Goal: Contribute content: Add original content to the website for others to see

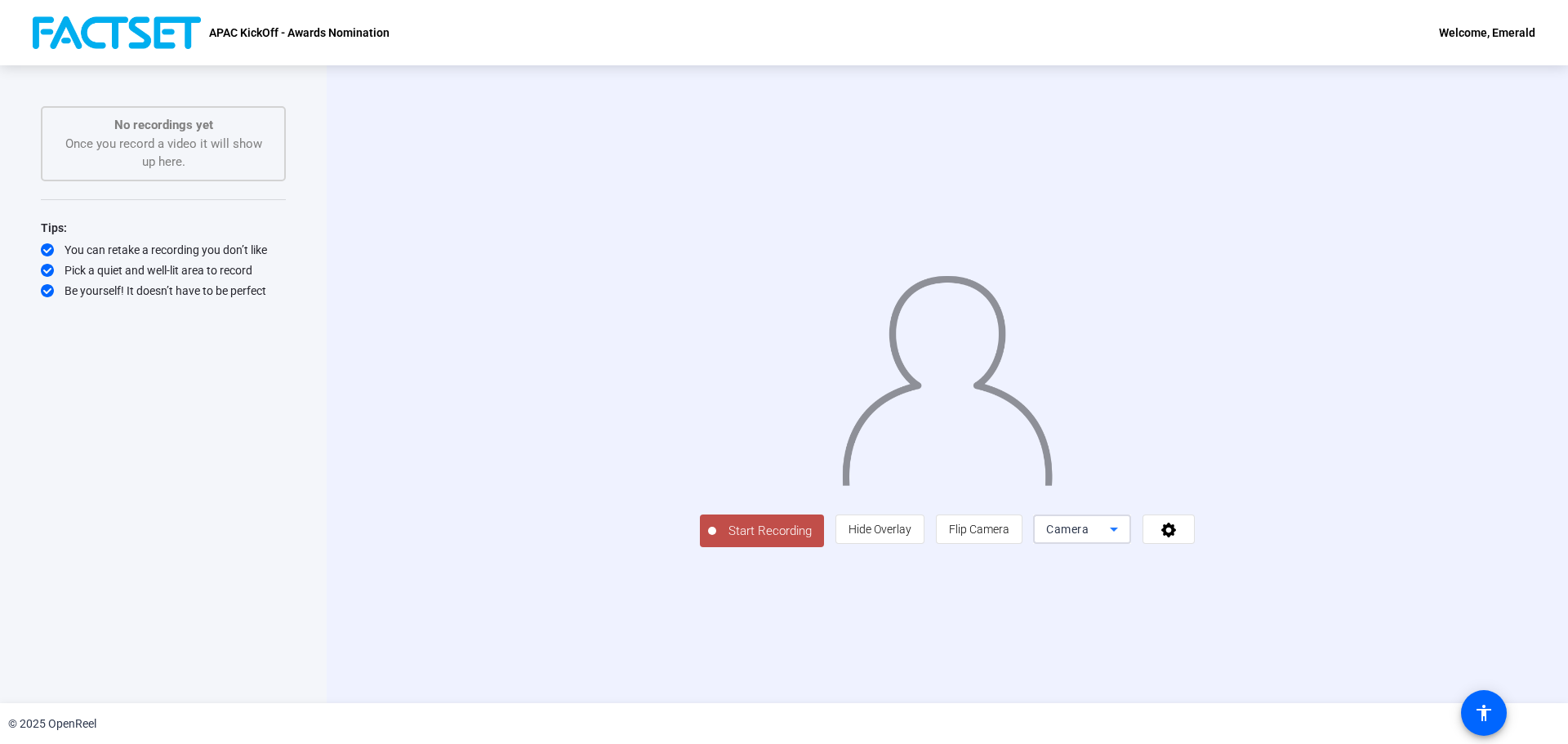
click at [1110, 539] on div "Camera" at bounding box center [1077, 529] width 64 height 19
click at [1281, 560] on mat-option "Screen" at bounding box center [1289, 561] width 98 height 32
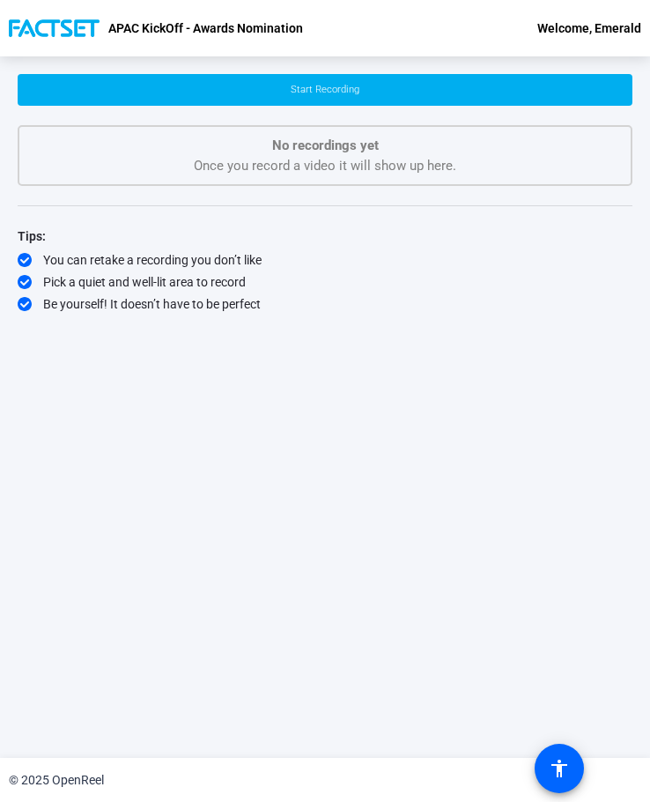
click at [548, 492] on div "Start Recording No recordings yet Once you record a video it will show up here.…" at bounding box center [325, 393] width 615 height 638
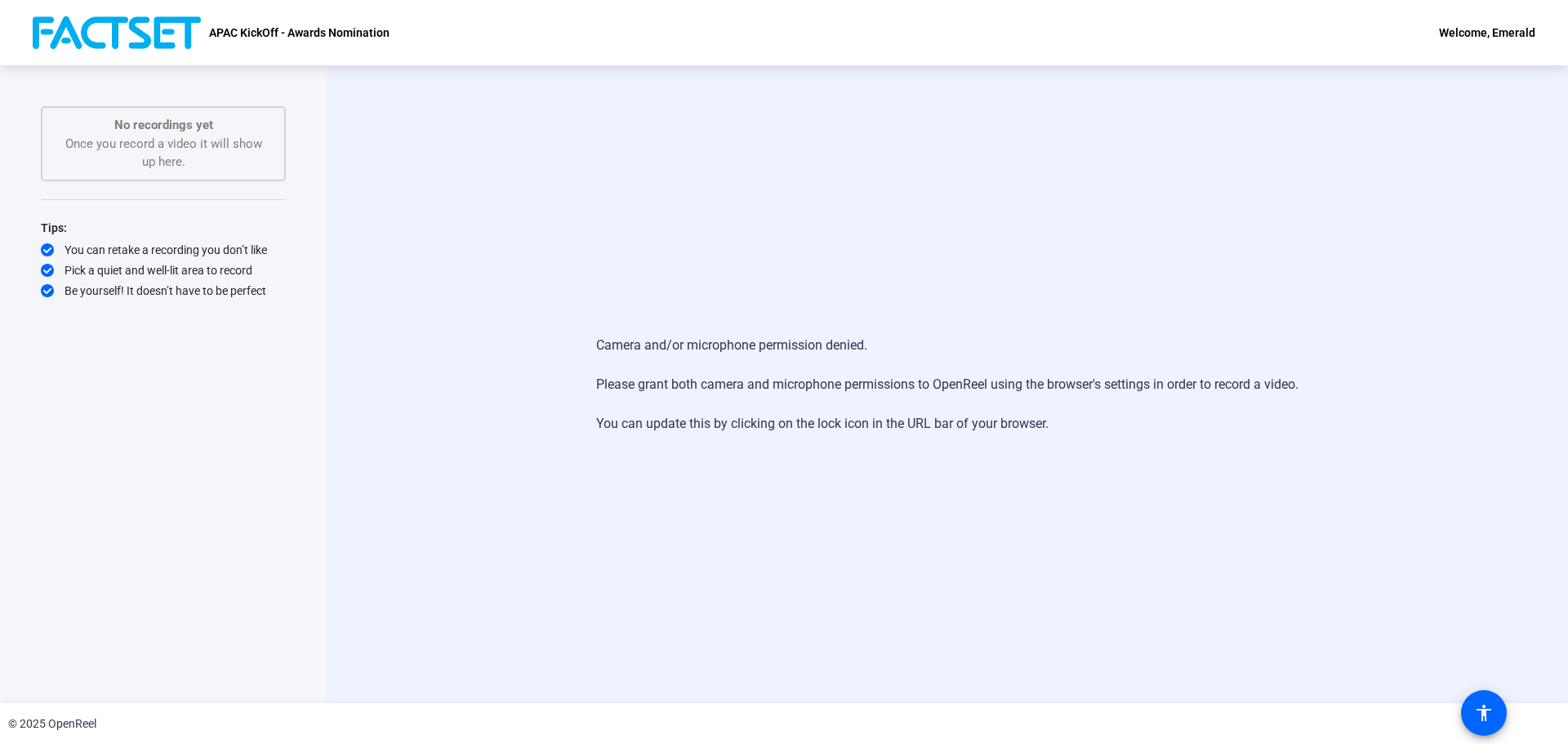
click at [602, 193] on div "Camera and/or microphone permission denied. Please grant both camera and microp…" at bounding box center [947, 384] width 1242 height 638
drag, startPoint x: 1269, startPoint y: 8, endPoint x: 631, endPoint y: 135, distance: 650.5
click at [602, 135] on div "Camera and/or microphone permission denied. Please grant both camera and microp…" at bounding box center [947, 384] width 1242 height 638
click at [116, 139] on div "No recordings yet Once you record a video it will show up here." at bounding box center [162, 144] width 209 height 56
click at [602, 420] on div "Camera and/or microphone permission denied. Please grant both camera and microp…" at bounding box center [947, 384] width 702 height 131
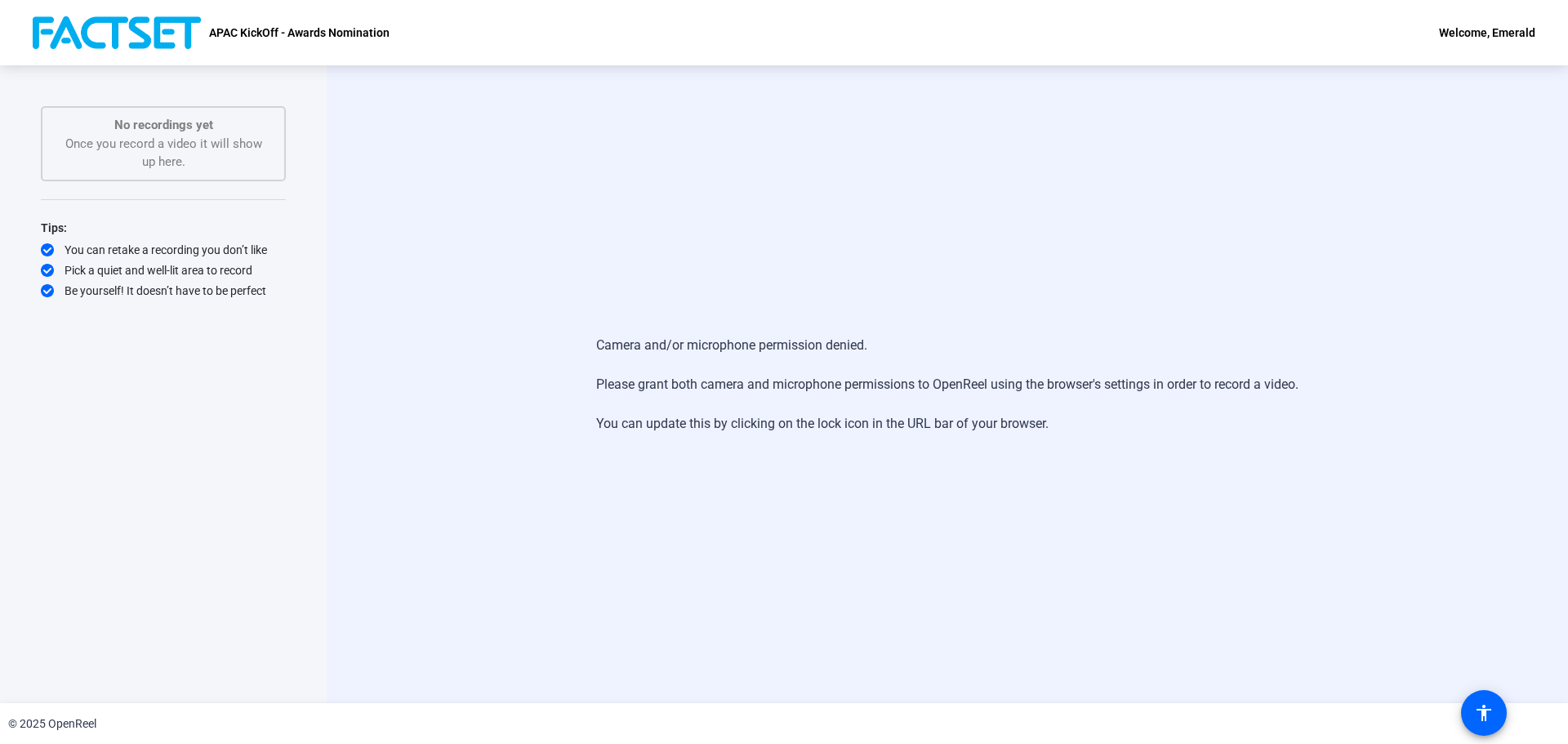
drag, startPoint x: 936, startPoint y: 242, endPoint x: 863, endPoint y: 247, distance: 73.2
click at [602, 247] on div "Camera and/or microphone permission denied. Please grant both camera and microp…" at bounding box center [947, 384] width 1242 height 638
click at [633, 239] on div "Camera and/or microphone permission denied. Please grant both camera and microp…" at bounding box center [947, 384] width 1242 height 638
click at [683, 166] on div "Camera and/or microphone permission denied. Please grant both camera and microp…" at bounding box center [947, 384] width 1242 height 638
click at [747, 60] on div "APAC KickOff - Awards Nomination Welcome, Emerald" at bounding box center [784, 32] width 1568 height 65
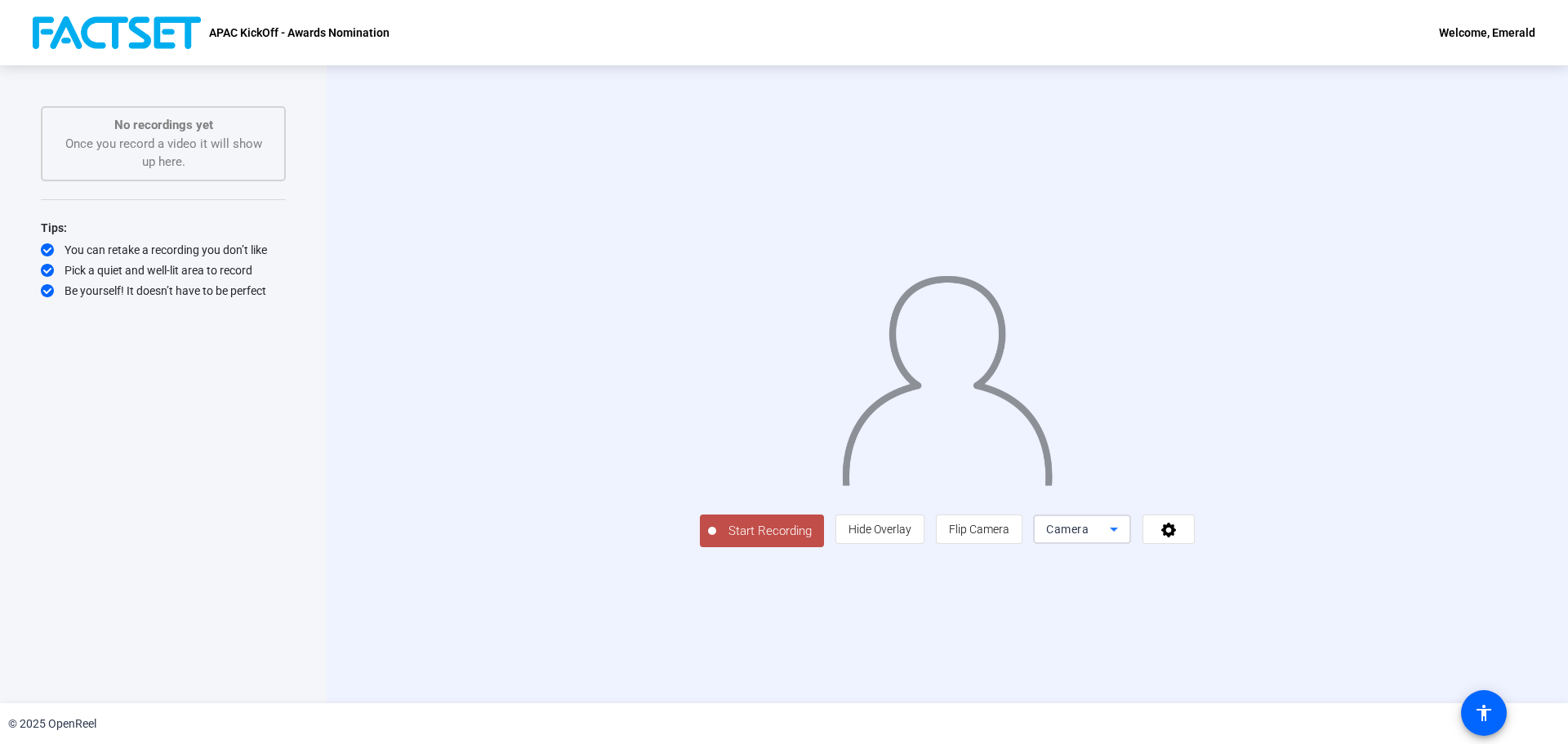
click at [1124, 539] on icon at bounding box center [1114, 529] width 19 height 19
click at [1288, 562] on mat-option "Screen" at bounding box center [1289, 561] width 98 height 32
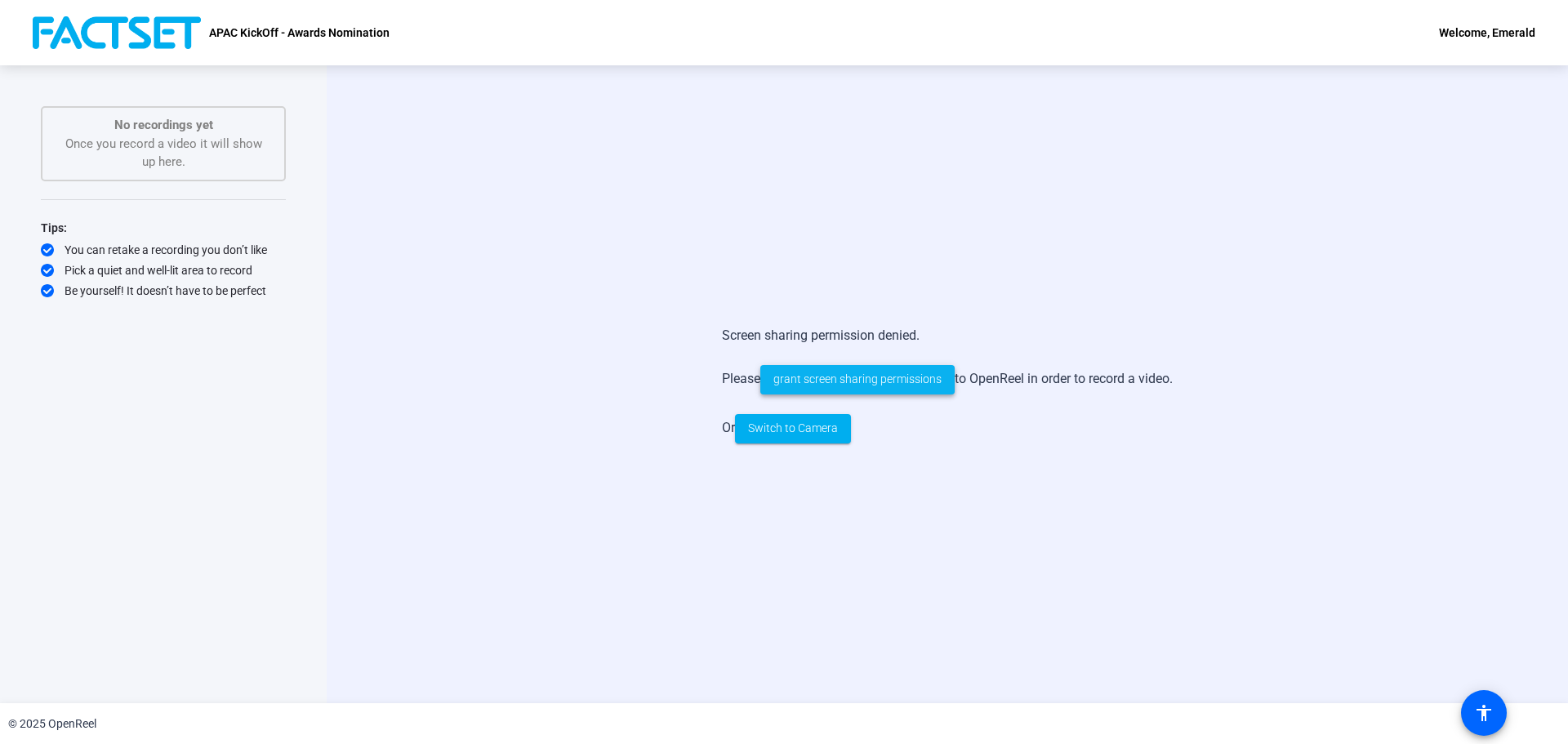
click at [895, 383] on span "grant screen sharing permissions" at bounding box center [857, 379] width 168 height 17
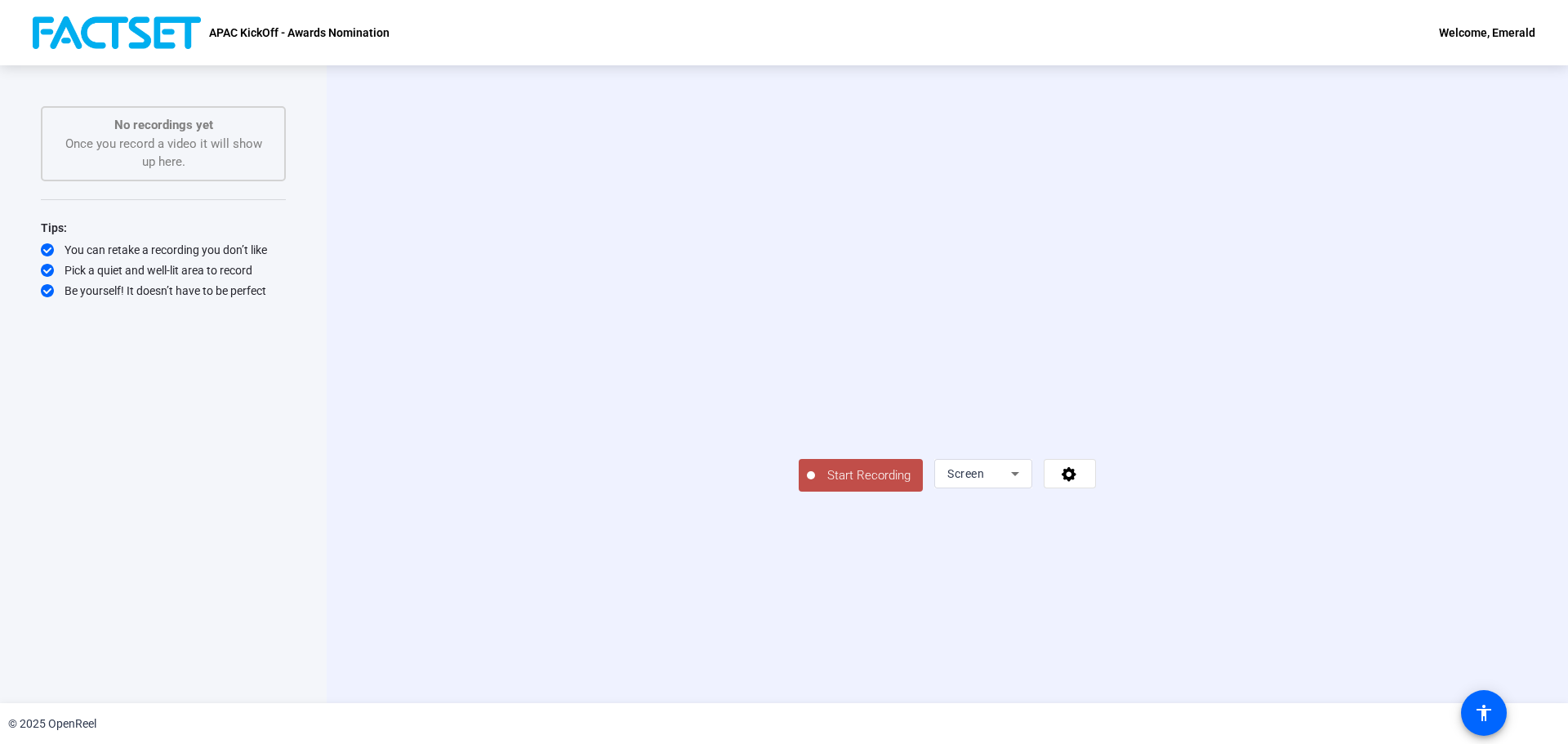
click at [1370, 277] on div "Start Recording Screen" at bounding box center [948, 385] width 1055 height 215
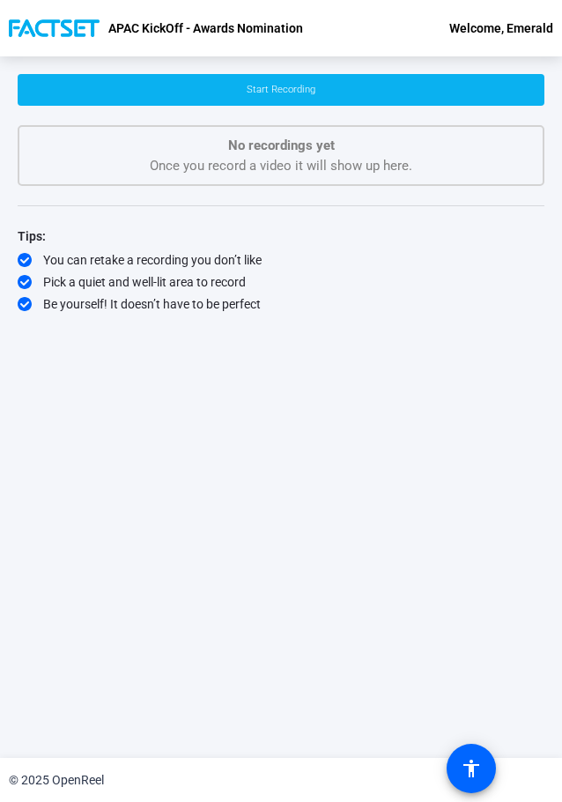
click at [200, 90] on span at bounding box center [281, 90] width 527 height 42
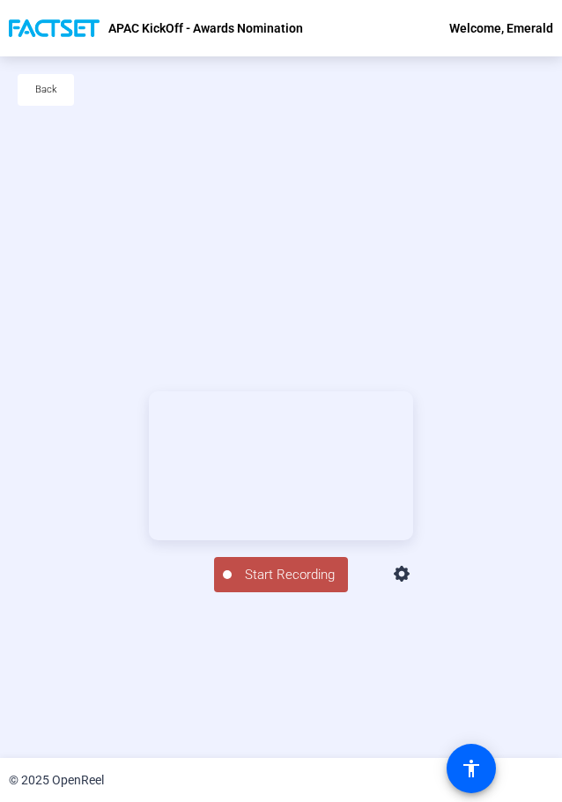
click at [310, 585] on span "Start Recording" at bounding box center [290, 575] width 116 height 20
click at [310, 592] on div "00:00:07" at bounding box center [290, 584] width 88 height 16
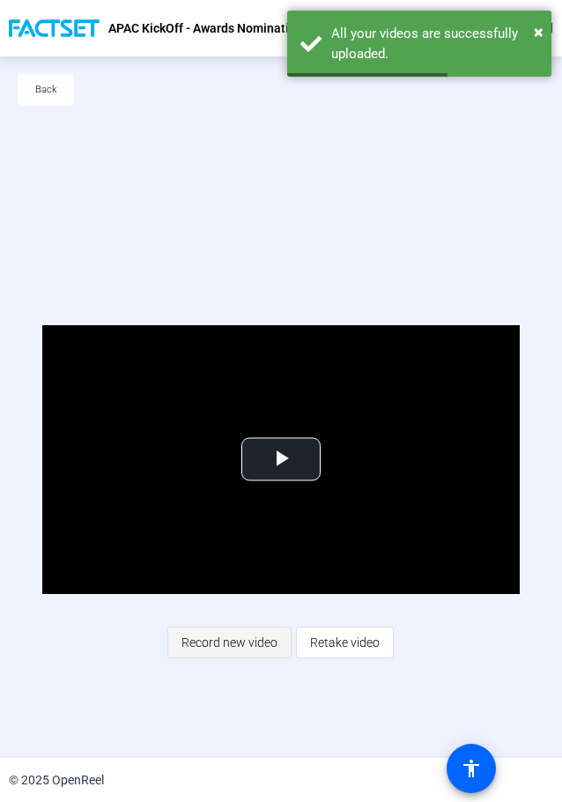
click at [241, 639] on span "Record new video" at bounding box center [229, 641] width 96 height 33
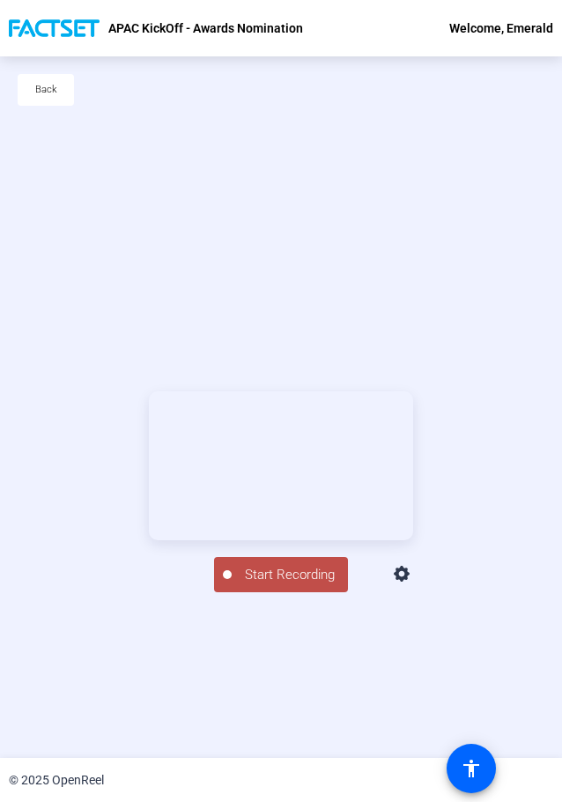
click at [272, 585] on span "Start Recording" at bounding box center [290, 575] width 116 height 20
click at [277, 592] on div "00:00:56" at bounding box center [290, 584] width 88 height 16
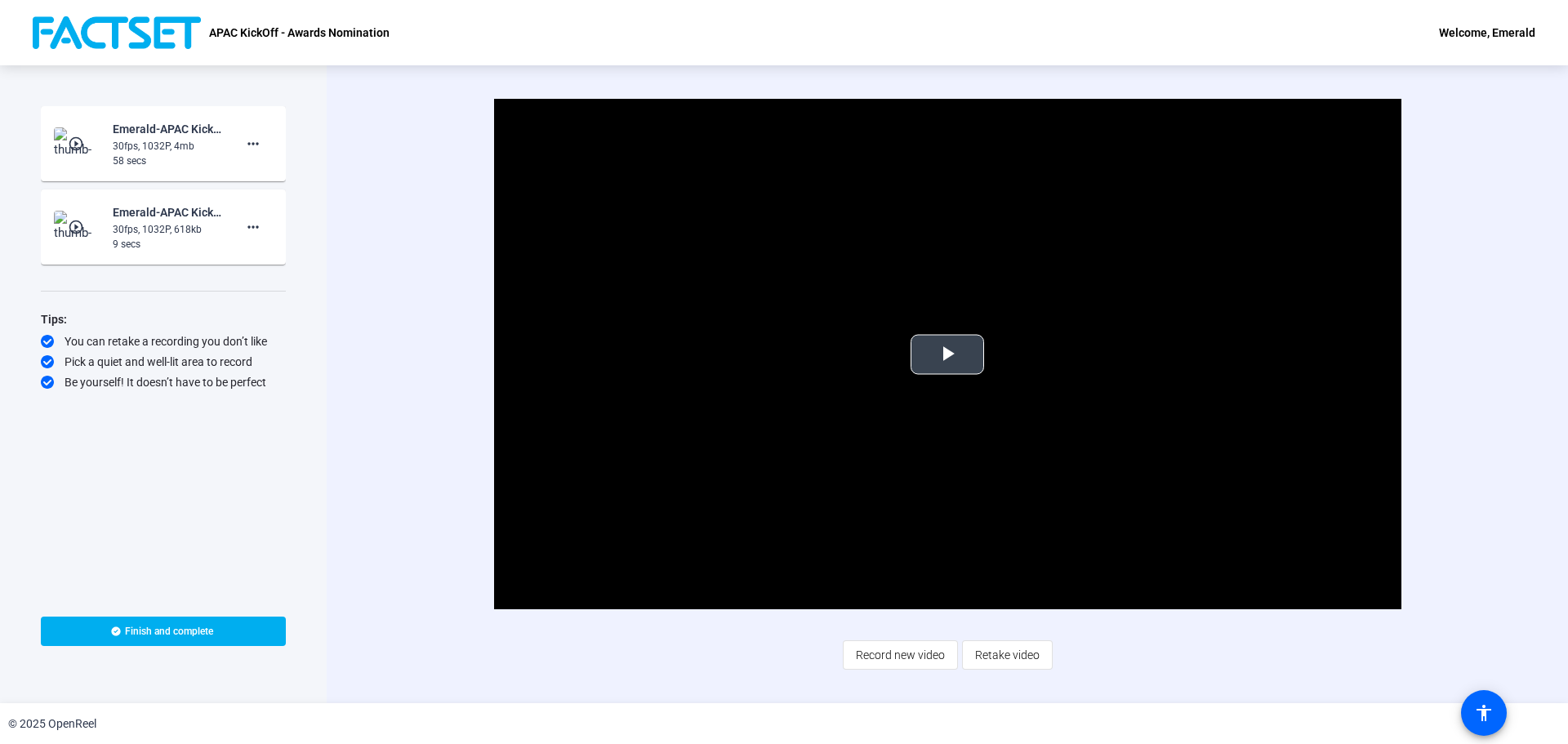
click at [948, 354] on span "Video Player" at bounding box center [948, 354] width 0 height 0
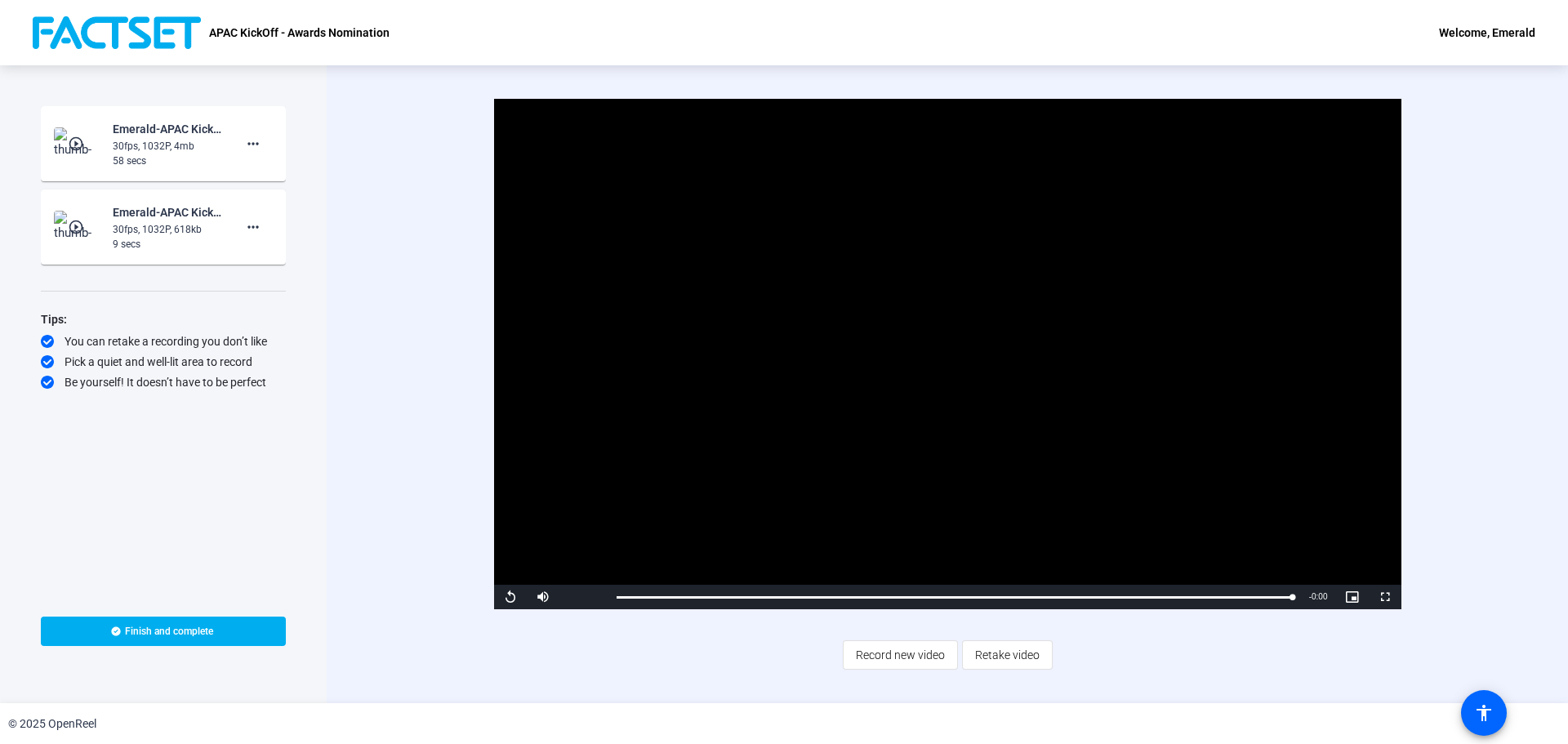
click at [1271, 615] on div "Video Player is loading. Play Video Replay Mute 0% Current Time 0:57 / Duration…" at bounding box center [948, 384] width 1055 height 571
click at [255, 227] on mat-icon "more_horiz" at bounding box center [252, 226] width 19 height 19
click at [265, 261] on span "Delete clip" at bounding box center [279, 261] width 65 height 19
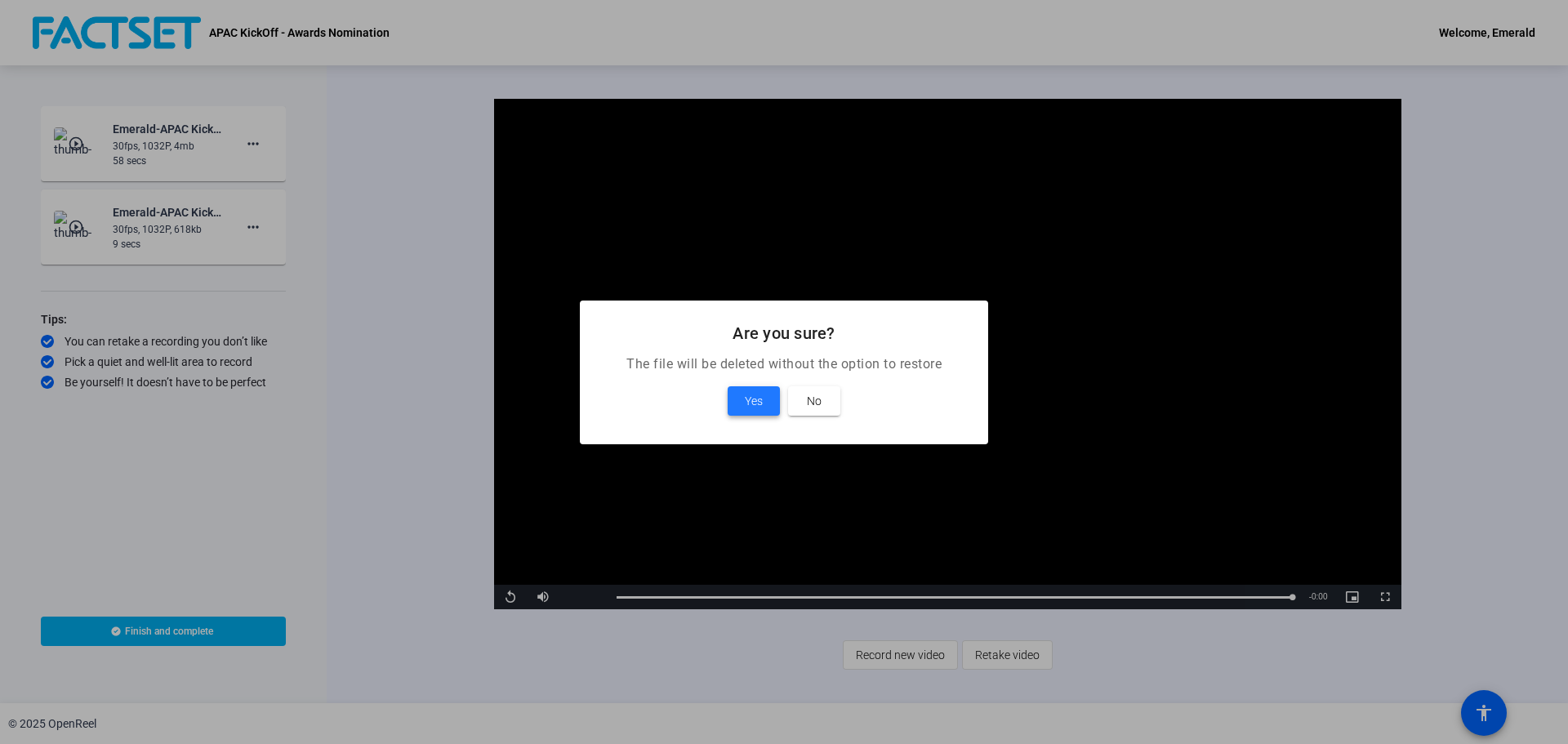
click at [761, 404] on span "Yes" at bounding box center [753, 401] width 18 height 19
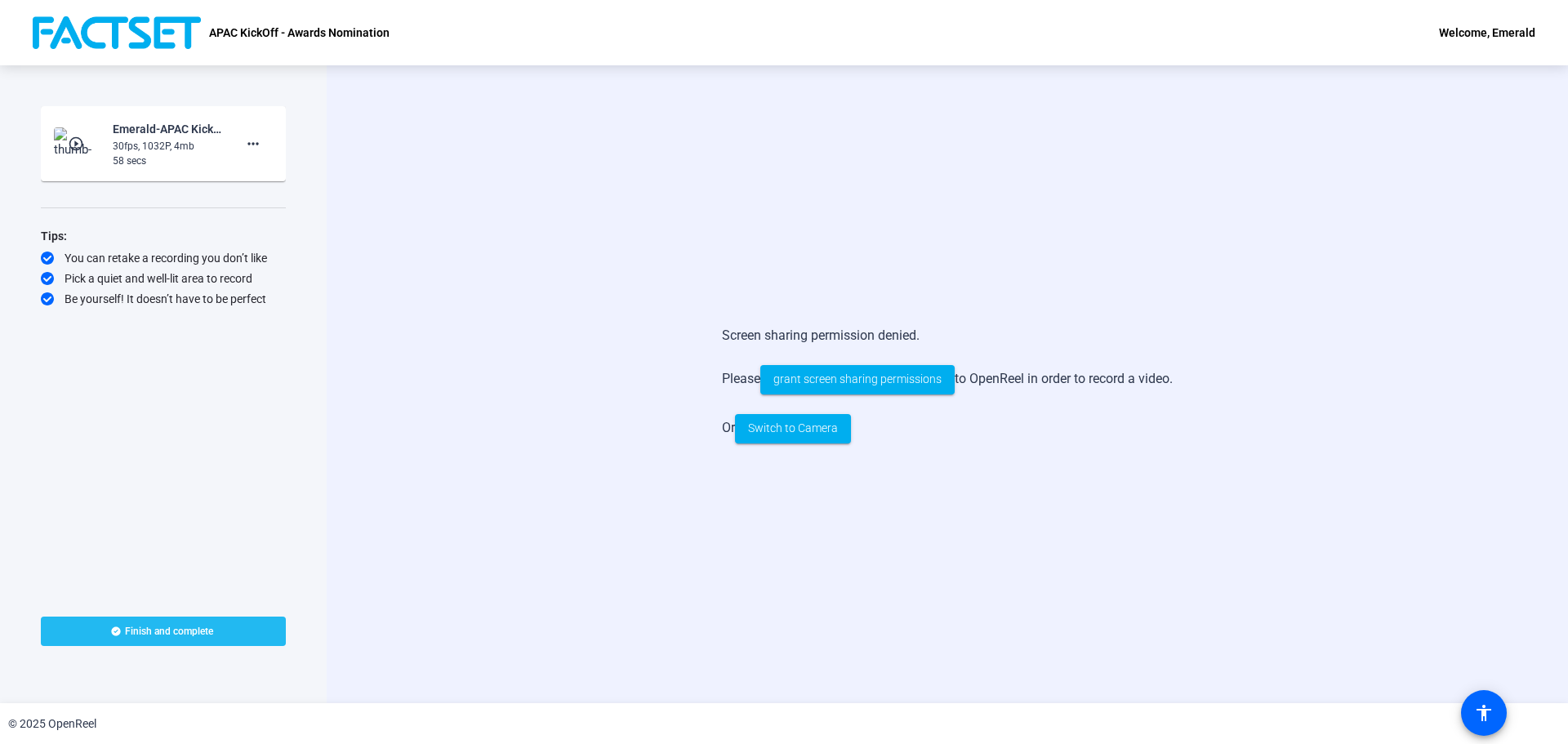
click at [147, 629] on span "Finish and complete" at bounding box center [169, 632] width 88 height 13
